Goal: Task Accomplishment & Management: Manage account settings

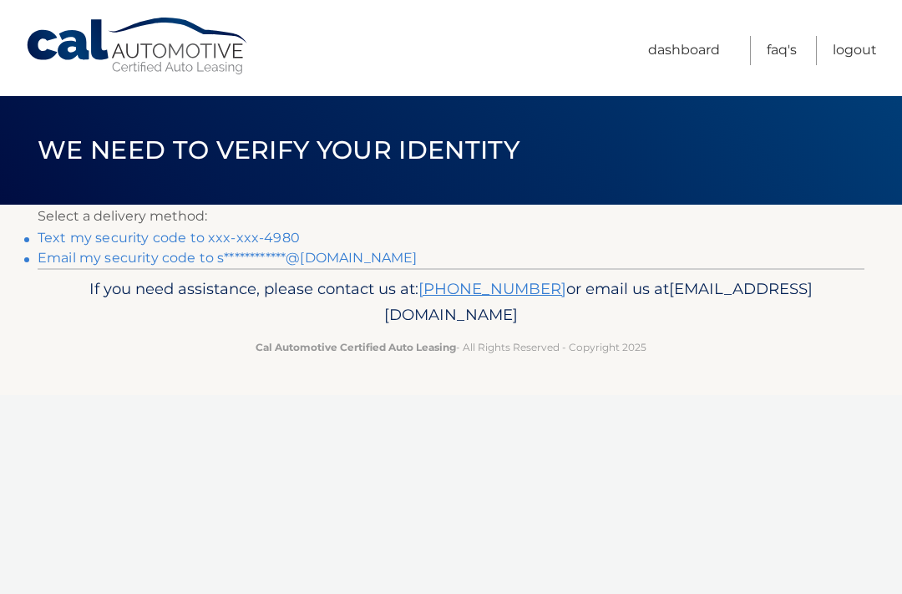
click at [294, 220] on p "Select a delivery method:" at bounding box center [451, 216] width 826 height 23
click at [285, 230] on link "Text my security code to xxx-xxx-4980" at bounding box center [169, 238] width 262 height 16
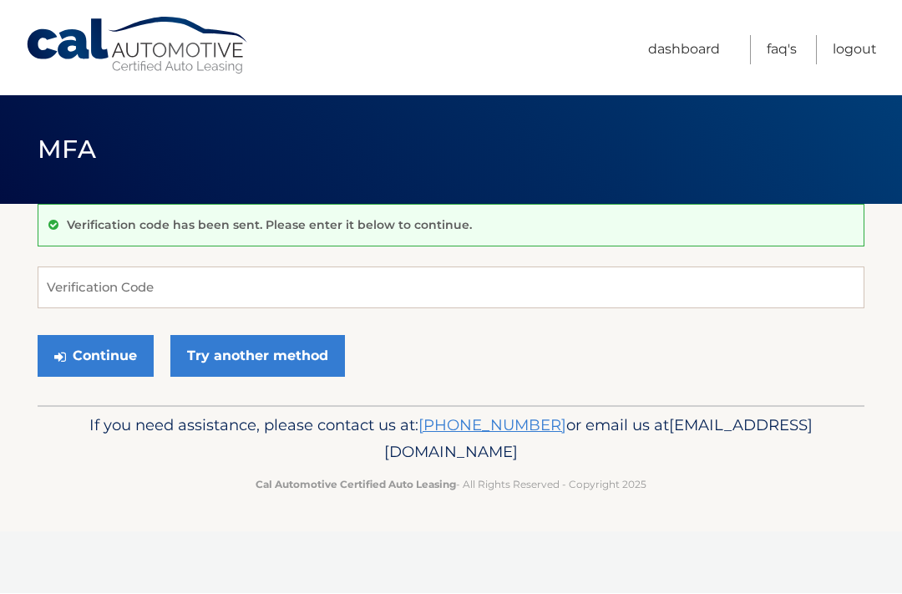
click at [308, 345] on link "Try another method" at bounding box center [257, 357] width 174 height 42
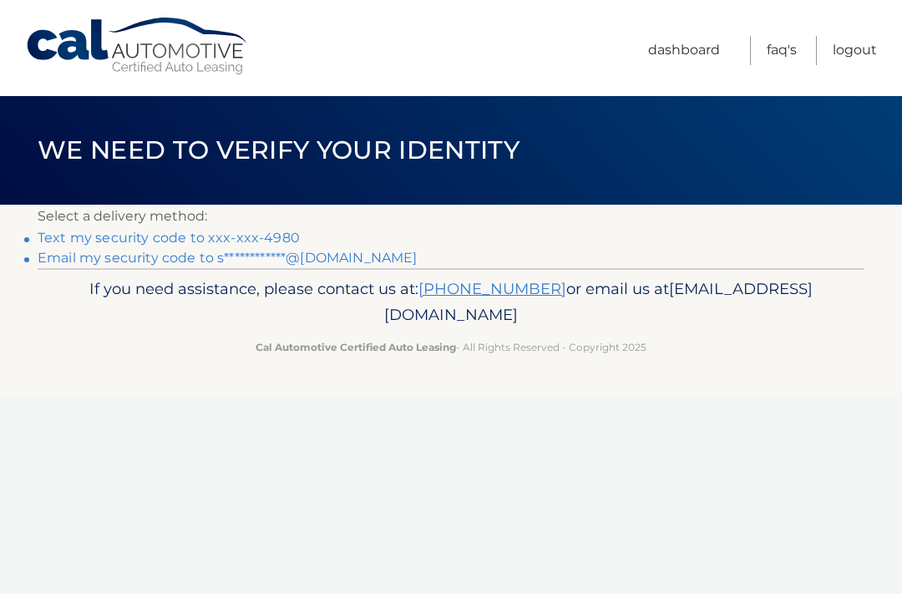
click at [289, 234] on link "Text my security code to xxx-xxx-4980" at bounding box center [169, 238] width 262 height 16
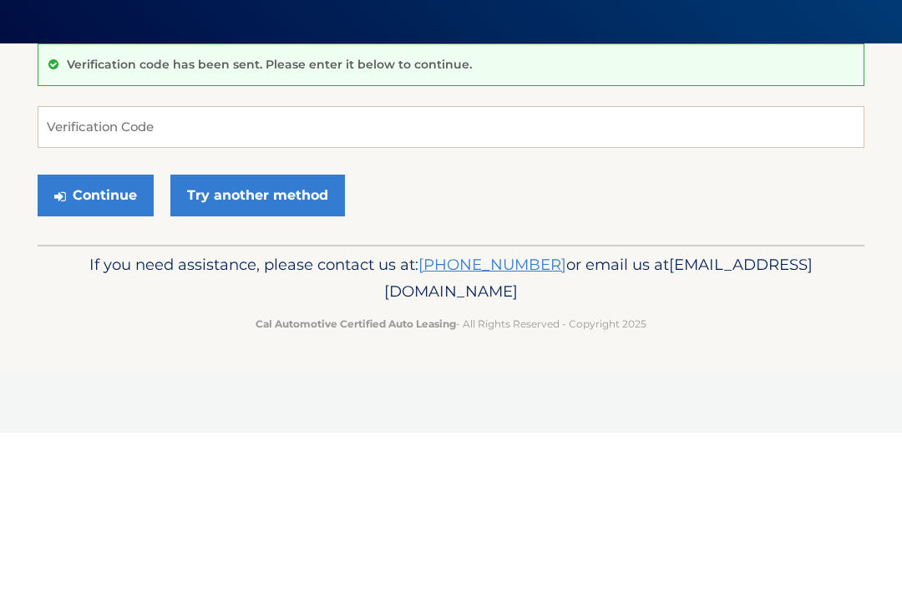
click at [114, 336] on button "Continue" at bounding box center [96, 357] width 116 height 42
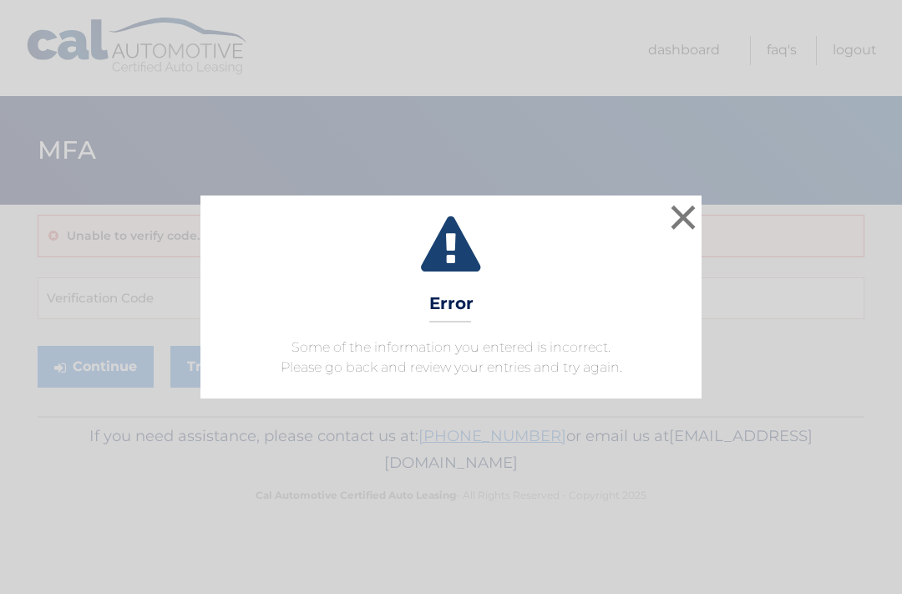
click at [688, 209] on button "×" at bounding box center [682, 216] width 33 height 33
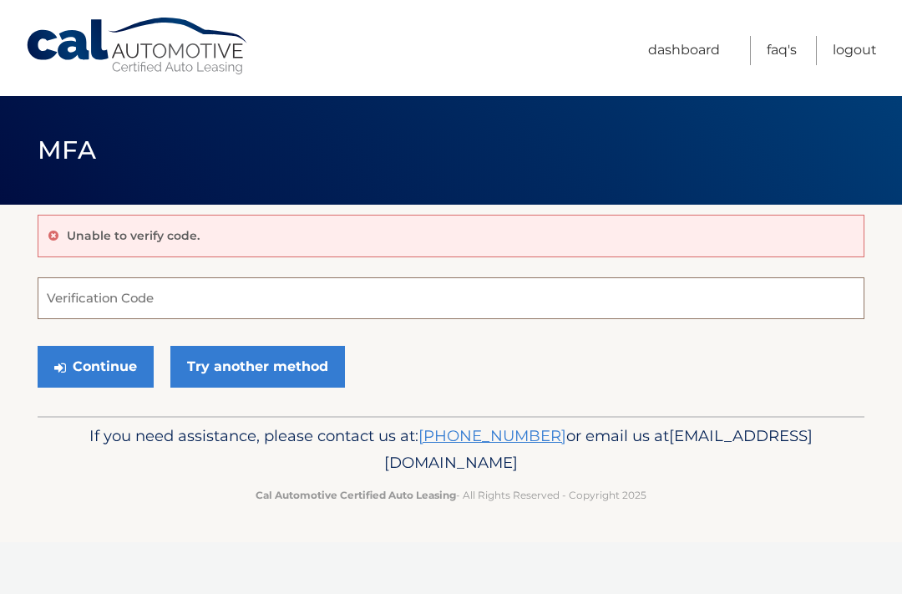
click at [400, 285] on input "Verification Code" at bounding box center [451, 298] width 826 height 42
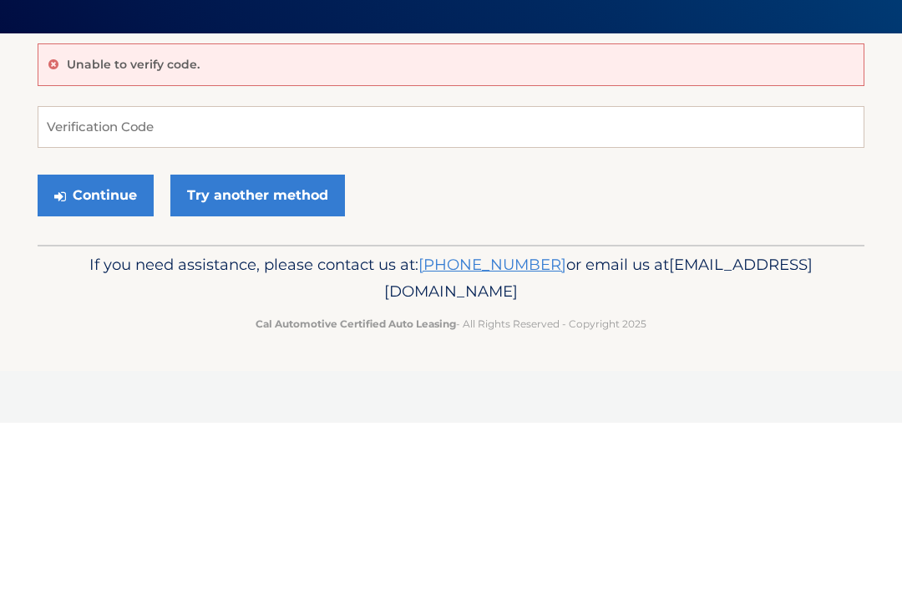
click at [296, 346] on link "Try another method" at bounding box center [257, 367] width 174 height 42
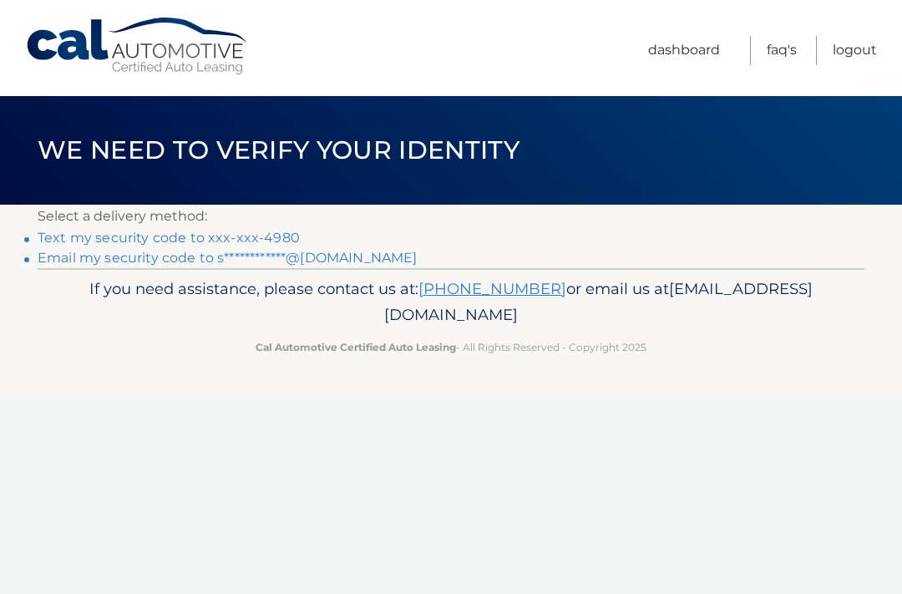
click at [361, 258] on link "**********" at bounding box center [227, 258] width 379 height 16
click at [279, 235] on link "Text my security code to xxx-xxx-4980" at bounding box center [169, 238] width 262 height 16
click at [362, 257] on link "**********" at bounding box center [227, 258] width 379 height 16
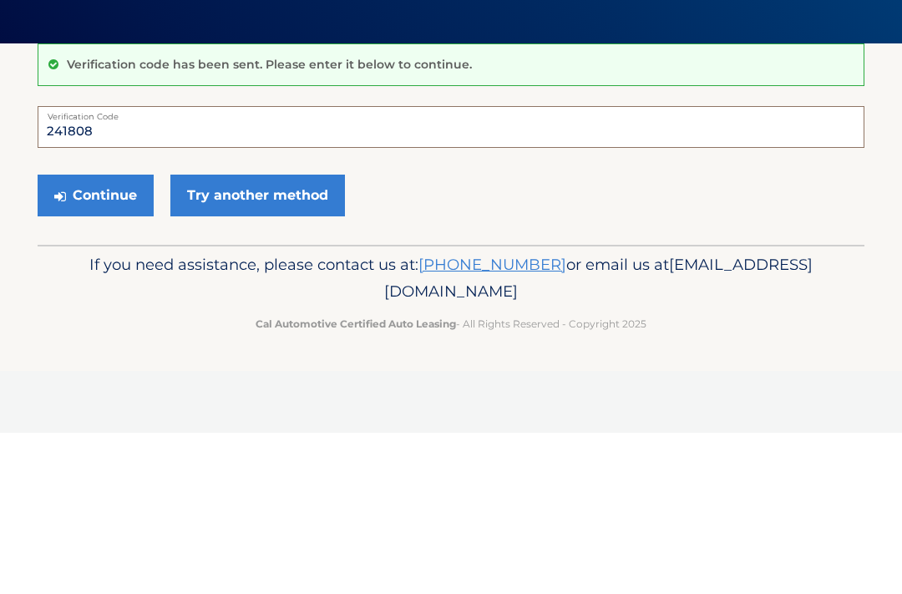
type input "241808"
click at [127, 336] on button "Continue" at bounding box center [96, 357] width 116 height 42
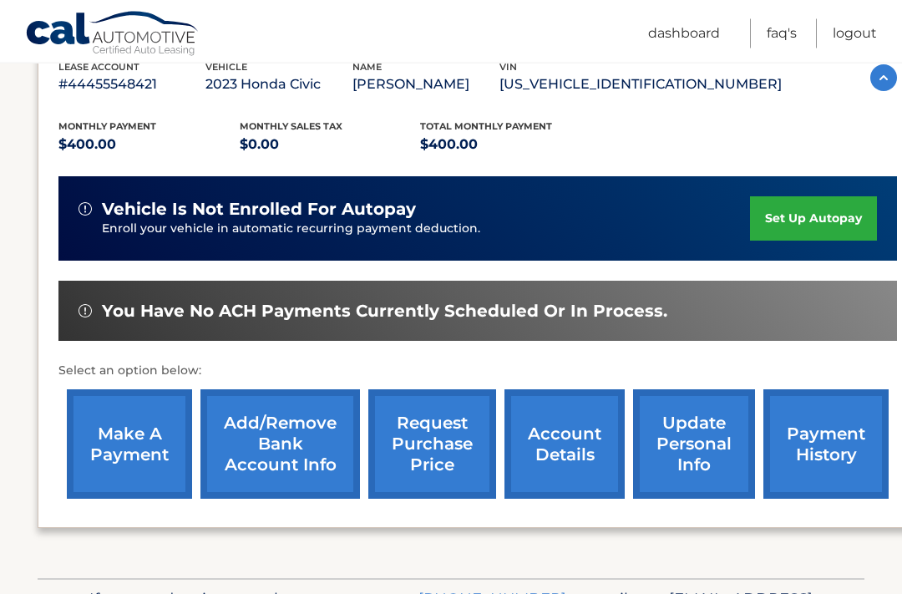
scroll to position [313, 0]
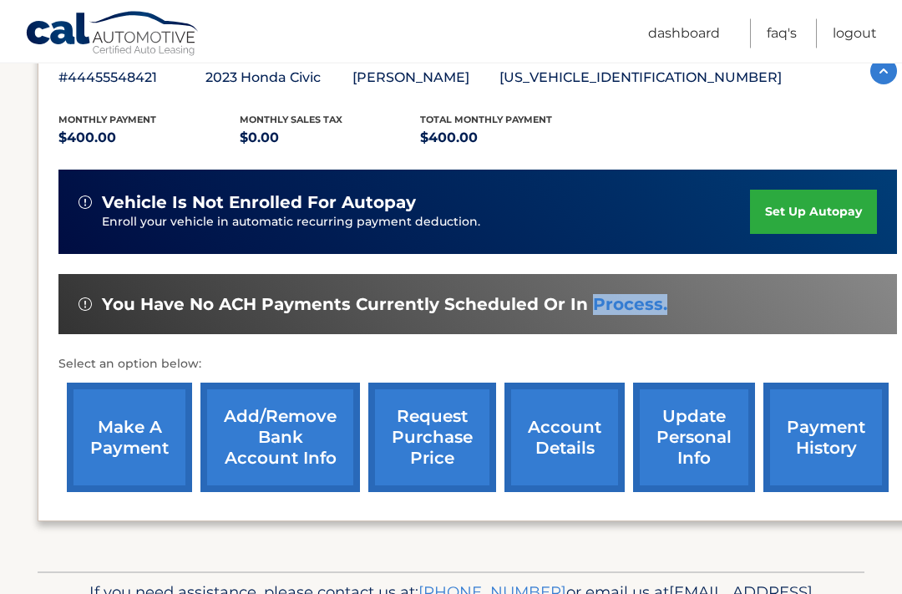
click at [147, 435] on link "make a payment" at bounding box center [129, 437] width 125 height 109
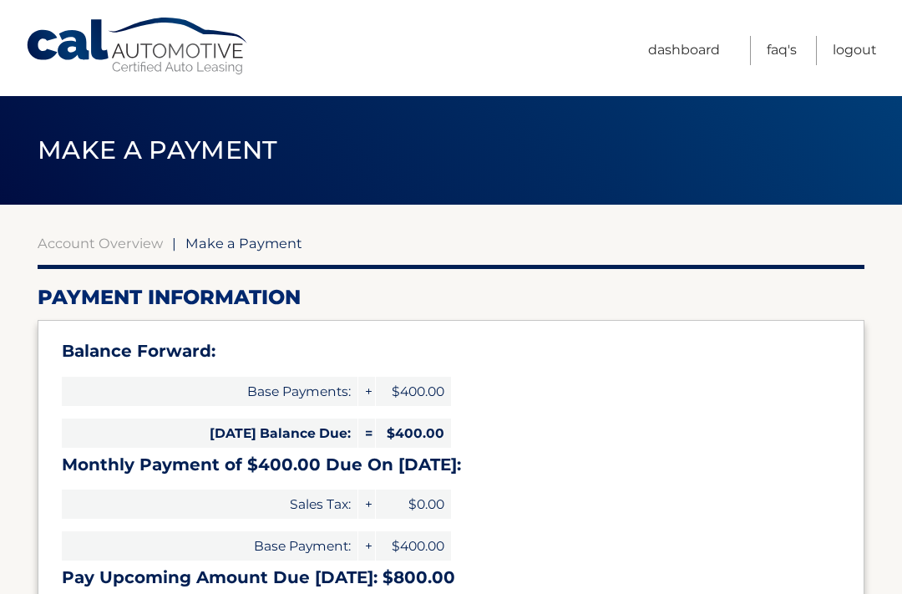
select select "MTZjMGIwMjYtZjExZS00ODViLTlkNjctZWQzMzVhZDk0NDVm"
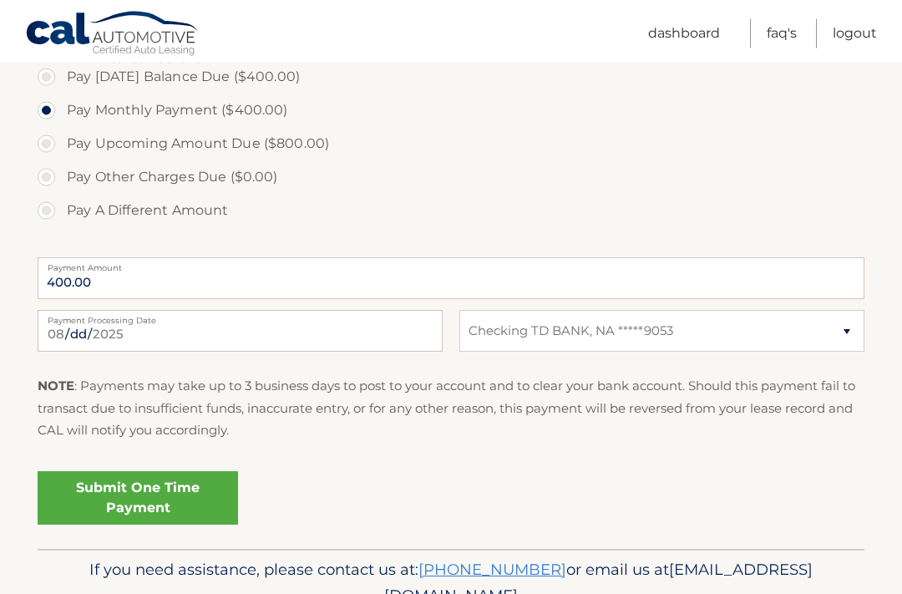
scroll to position [599, 0]
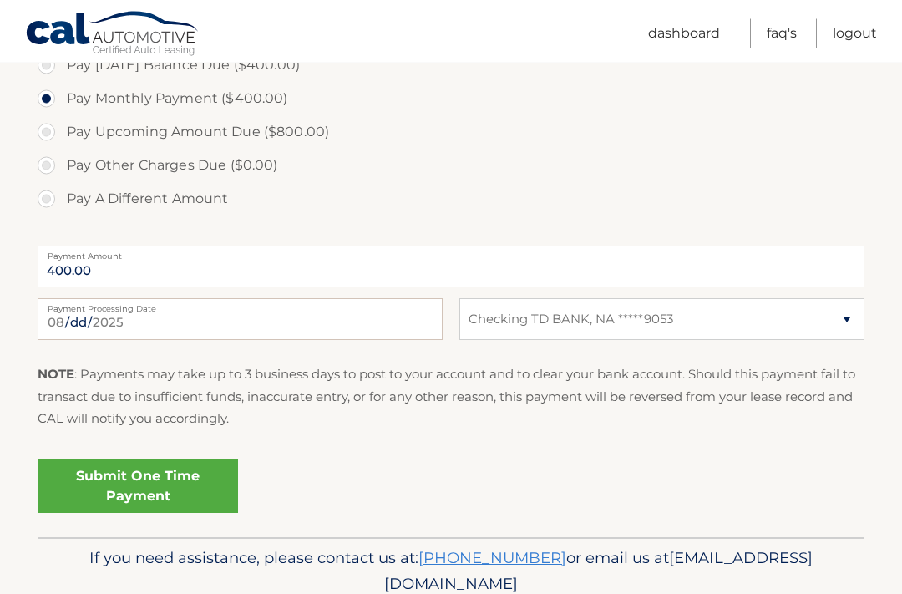
click at [187, 474] on link "Submit One Time Payment" at bounding box center [138, 486] width 200 height 53
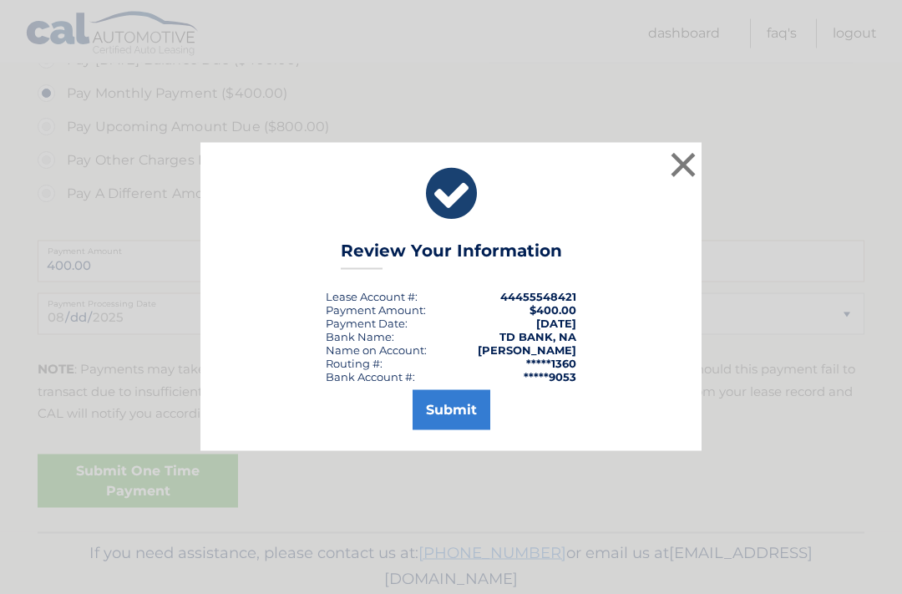
scroll to position [618, 0]
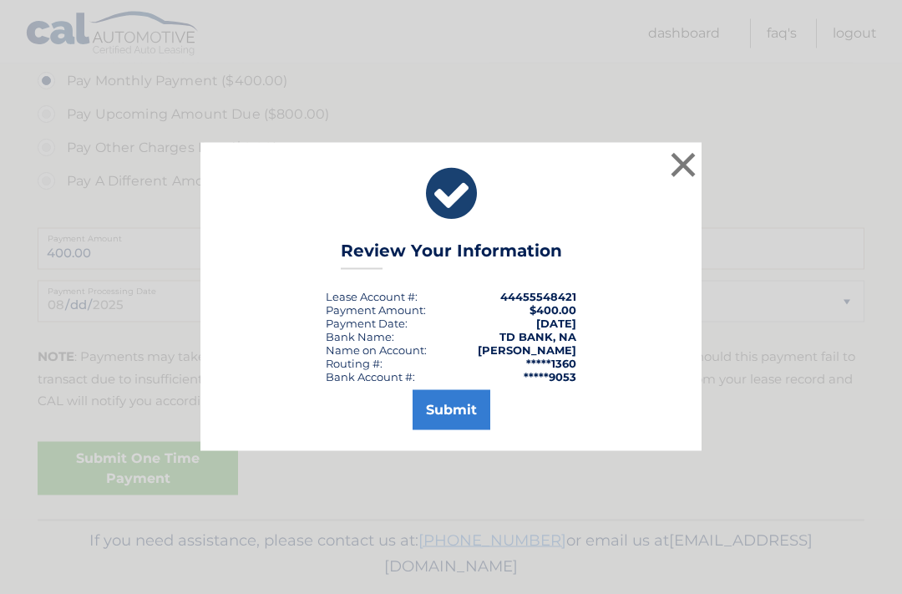
click at [462, 427] on button "Submit" at bounding box center [451, 410] width 78 height 40
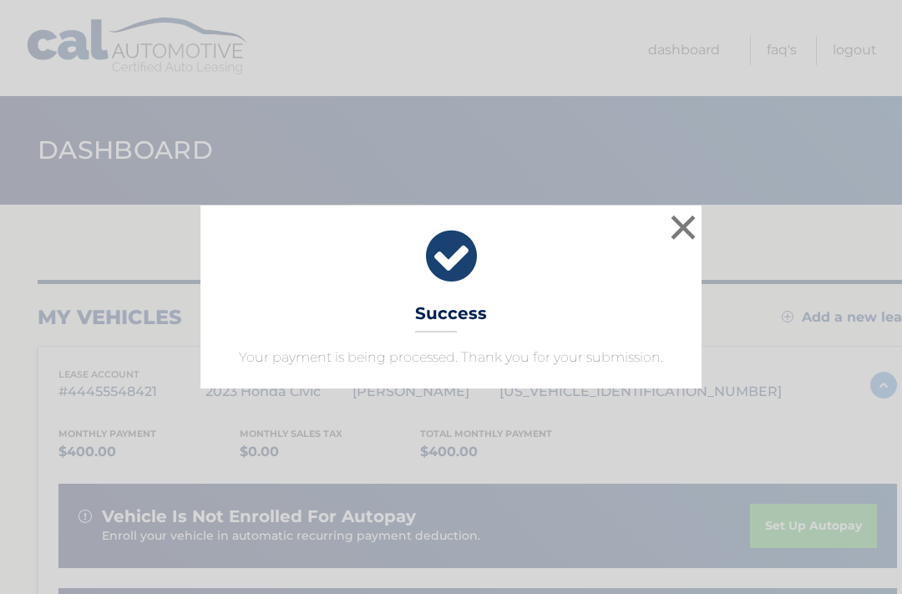
click at [687, 225] on button "×" at bounding box center [682, 226] width 33 height 33
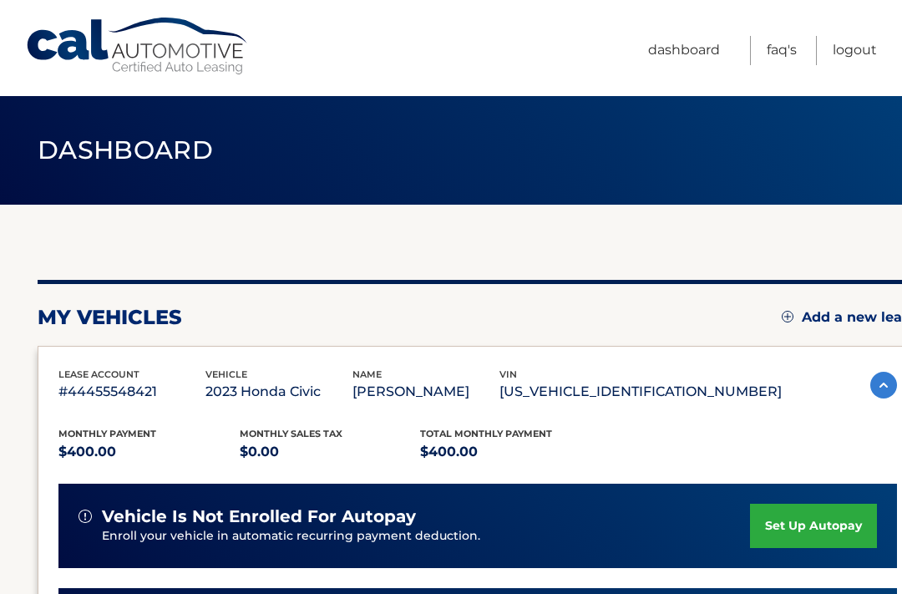
click at [685, 48] on link "Dashboard" at bounding box center [684, 50] width 72 height 29
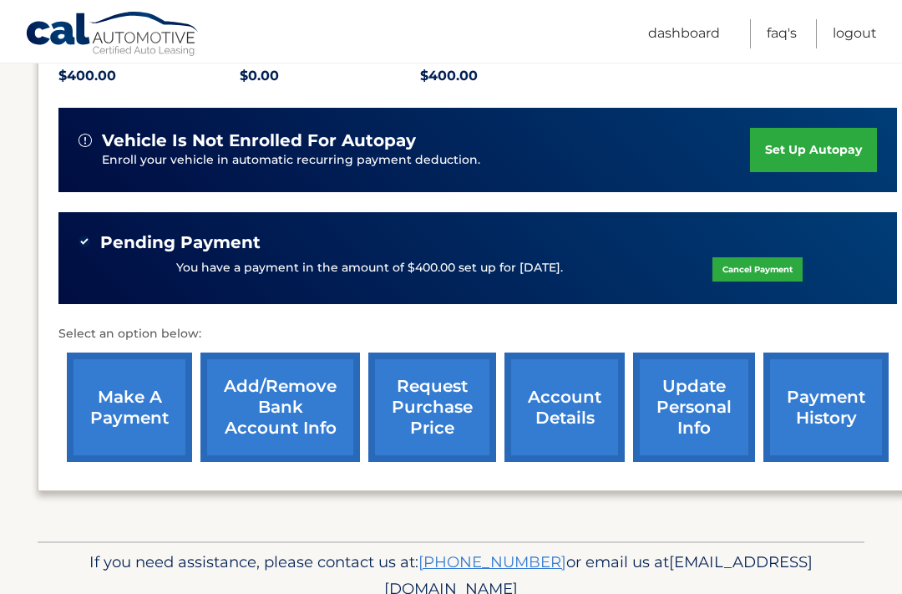
scroll to position [397, 0]
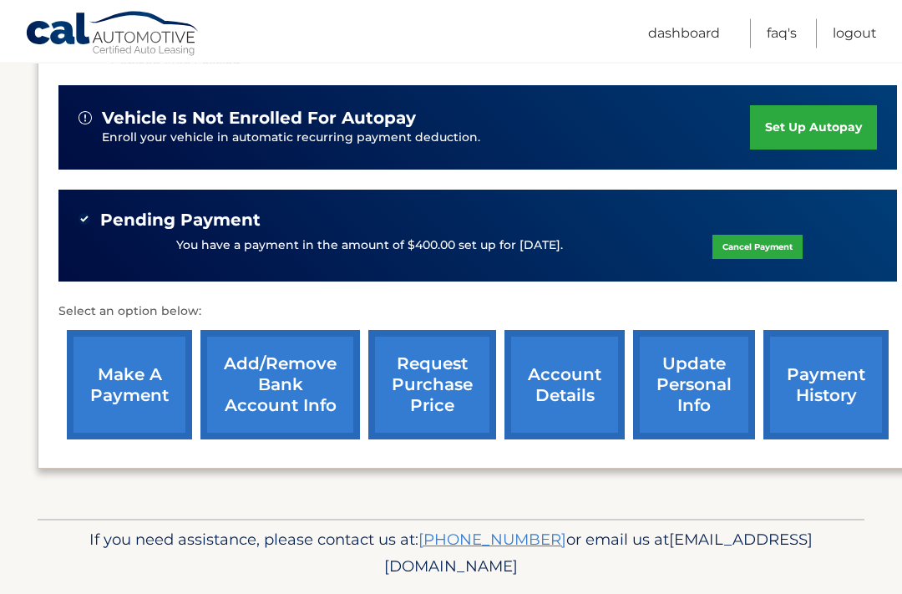
click at [847, 361] on link "payment history" at bounding box center [825, 385] width 125 height 109
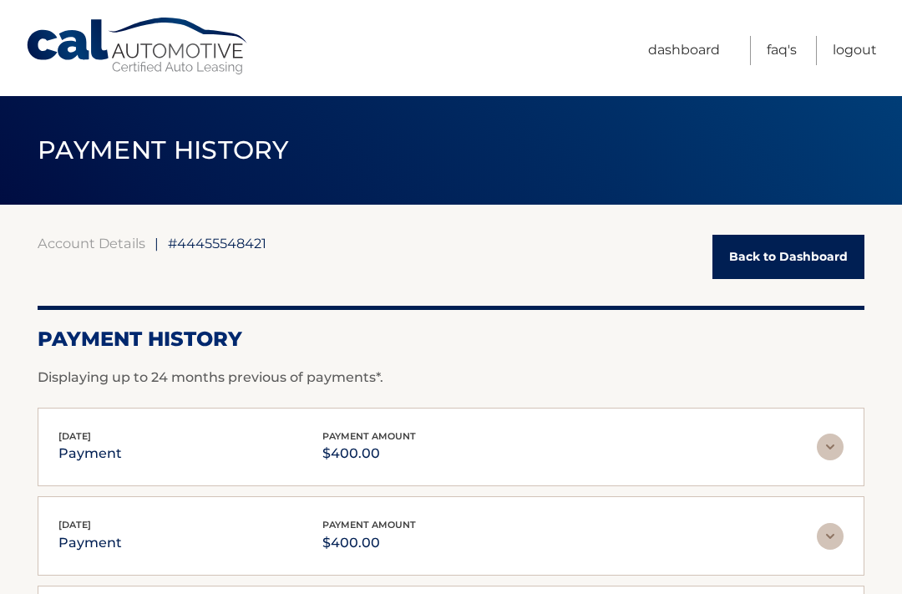
click at [851, 247] on link "Back to Dashboard" at bounding box center [788, 257] width 152 height 44
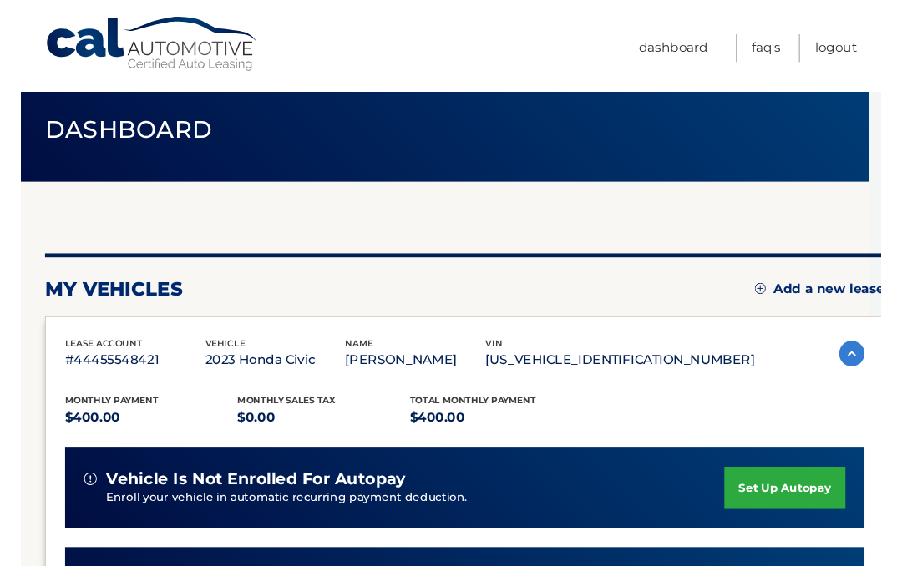
scroll to position [0, 13]
